Goal: Book appointment/travel/reservation

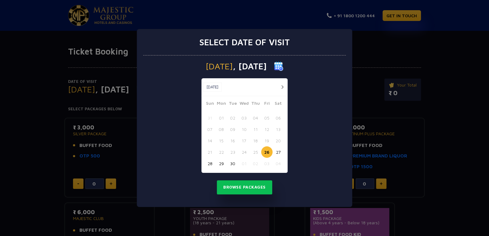
click at [279, 85] on button "button" at bounding box center [282, 87] width 8 height 8
click at [266, 142] on button "17" at bounding box center [266, 140] width 11 height 11
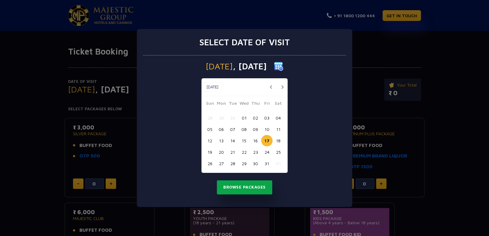
click at [249, 186] on button "Browse Packages" at bounding box center [244, 187] width 55 height 14
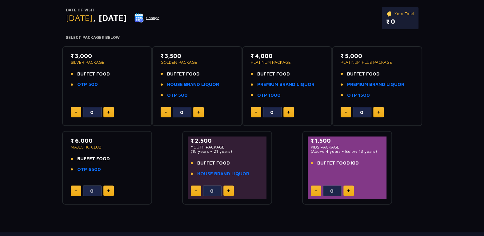
scroll to position [72, 0]
click at [227, 187] on button at bounding box center [228, 190] width 10 height 10
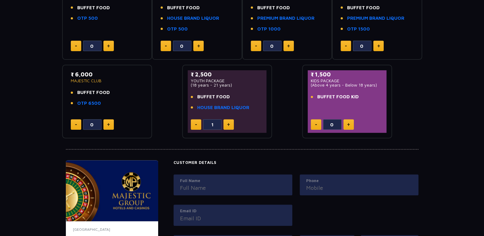
scroll to position [135, 0]
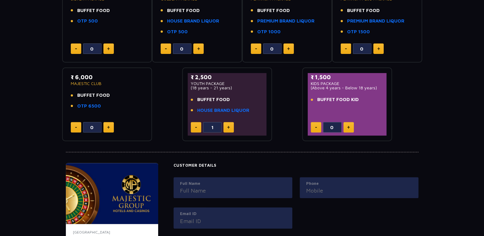
click at [232, 127] on button at bounding box center [228, 127] width 10 height 10
type input "4"
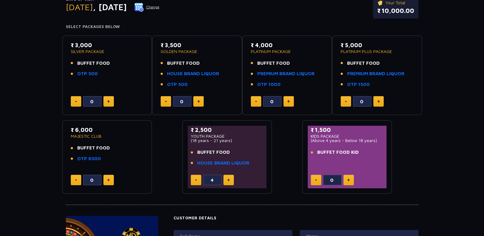
scroll to position [82, 0]
click at [203, 161] on link "HOUSE BRAND LIQUOR" at bounding box center [223, 162] width 52 height 7
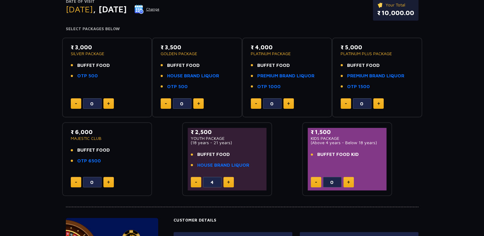
scroll to position [0, 0]
